Goal: Communication & Community: Answer question/provide support

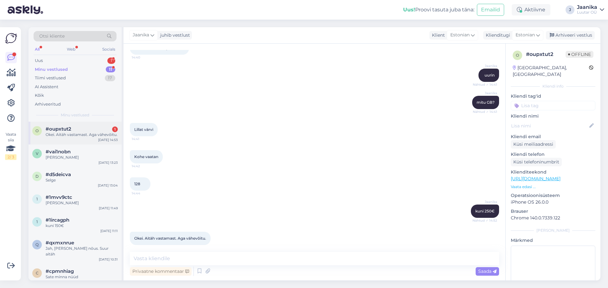
click at [59, 128] on span "#oupxtut2" at bounding box center [59, 129] width 26 height 6
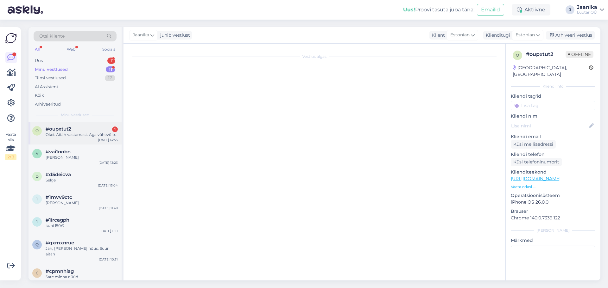
scroll to position [586, 0]
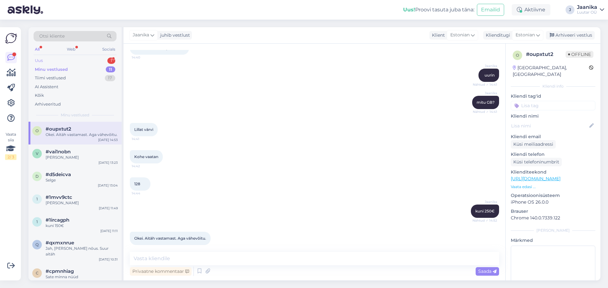
click at [52, 61] on div "Uus 1" at bounding box center [75, 60] width 83 height 9
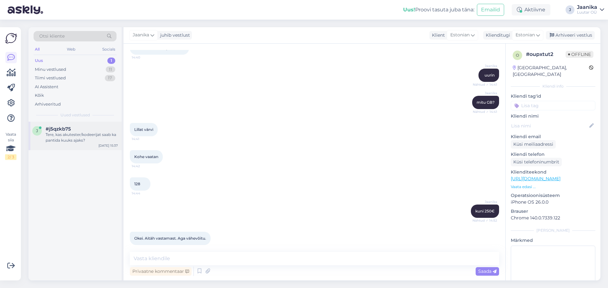
click at [65, 138] on div "Tere, kas akutester/kodeerijat saab ka pantida kuuks ajaks?" at bounding box center [82, 137] width 72 height 11
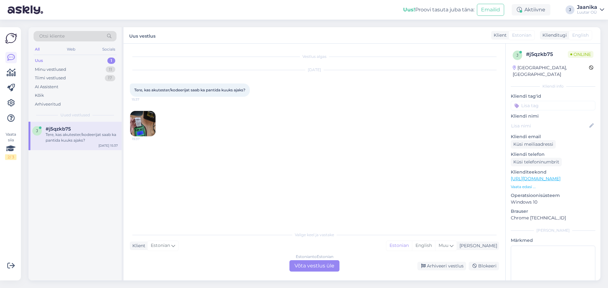
click at [298, 267] on div "Estonian to Estonian Võta vestlus üle" at bounding box center [314, 265] width 50 height 11
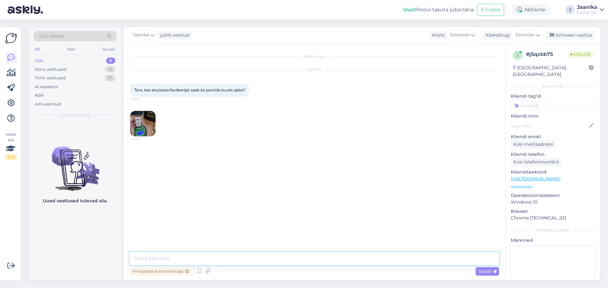
click at [210, 260] on textarea at bounding box center [314, 258] width 369 height 13
type textarea "Tere!"
click at [135, 122] on img at bounding box center [142, 123] width 25 height 25
click at [165, 257] on textarea at bounding box center [314, 258] width 369 height 13
type textarea "palun mudelit, uurin"
